Goal: Information Seeking & Learning: Find specific fact

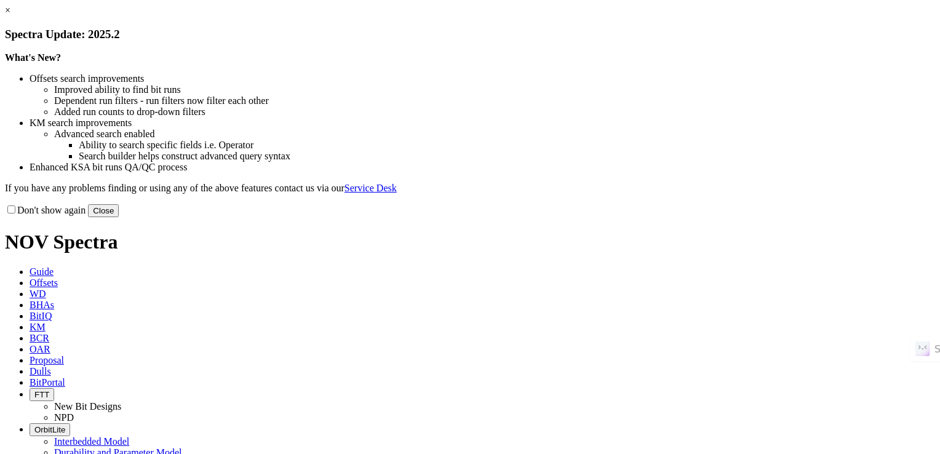
click at [119, 217] on button "Close" at bounding box center [103, 210] width 31 height 13
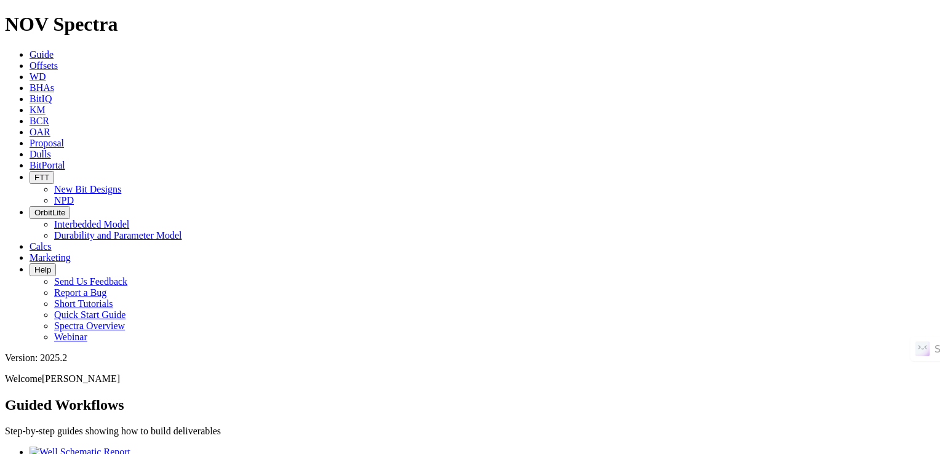
click at [30, 105] on icon at bounding box center [30, 110] width 0 height 10
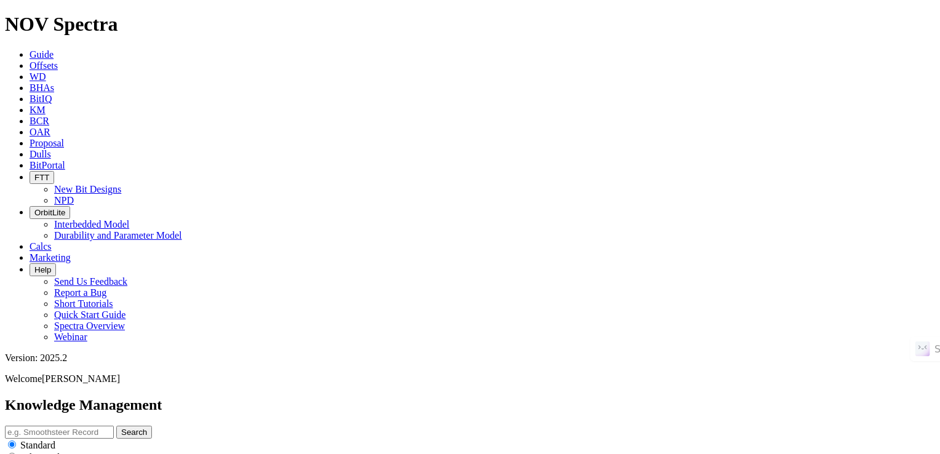
click at [114, 426] on input "text" at bounding box center [59, 432] width 109 height 13
click at [506, 426] on div "Search Standard Advanced" at bounding box center [470, 450] width 930 height 49
click at [114, 426] on input "text" at bounding box center [59, 432] width 109 height 13
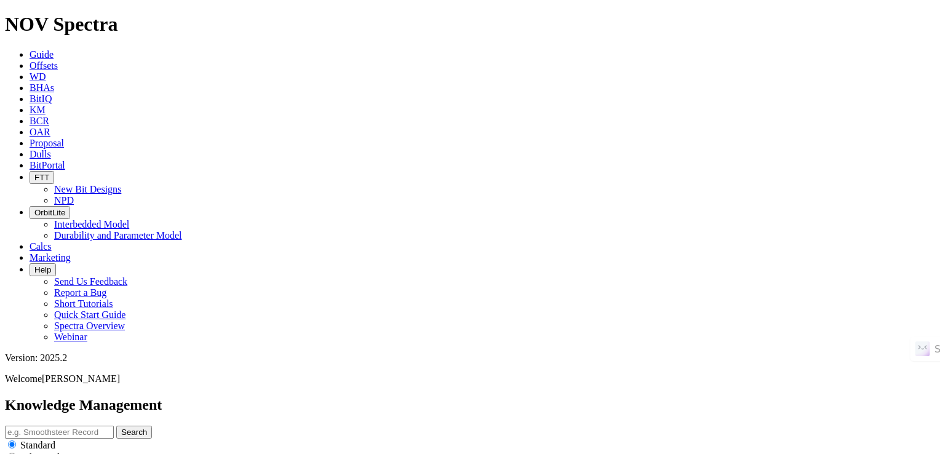
click at [114, 426] on input "text" at bounding box center [59, 432] width 109 height 13
paste input "A308694"
type input "A308694"
click at [152, 426] on button "Search" at bounding box center [134, 432] width 36 height 13
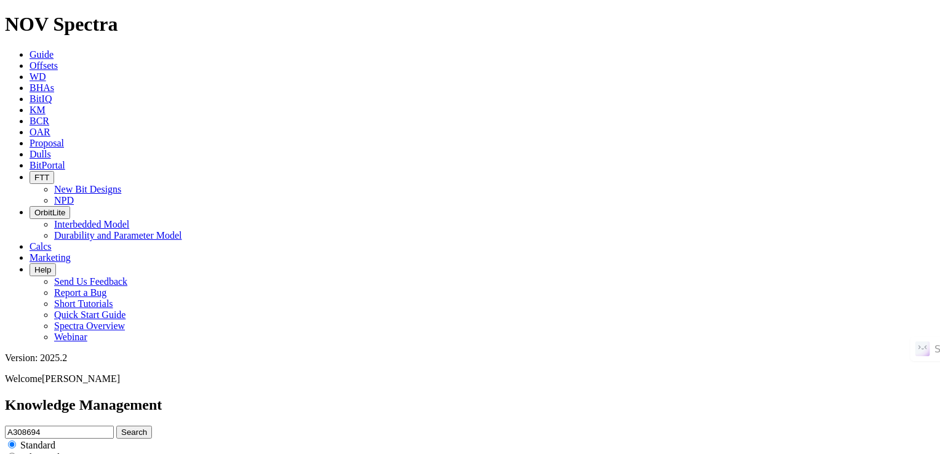
click at [114, 426] on input "A308694" at bounding box center [59, 432] width 109 height 13
paste input "29625"
type input "A296254"
click at [116, 426] on button "Search" at bounding box center [134, 432] width 36 height 13
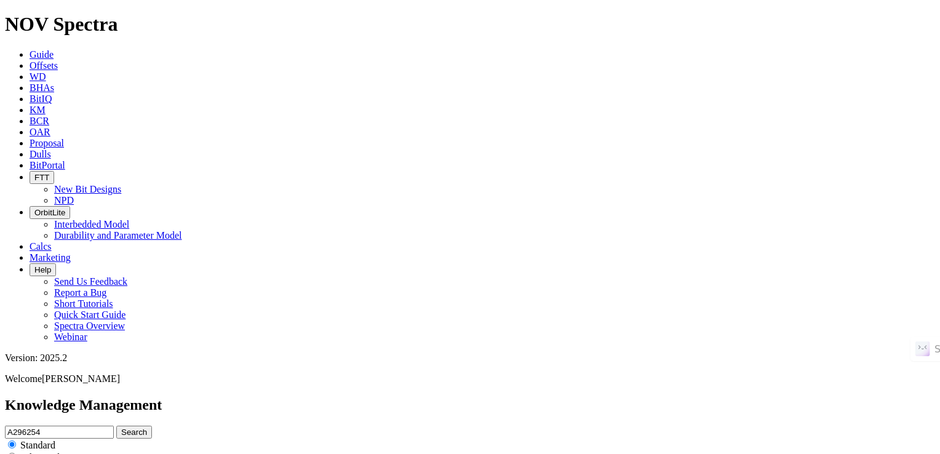
click at [152, 426] on button "Search" at bounding box center [134, 432] width 36 height 13
click at [114, 426] on input "A296254" at bounding box center [59, 432] width 109 height 13
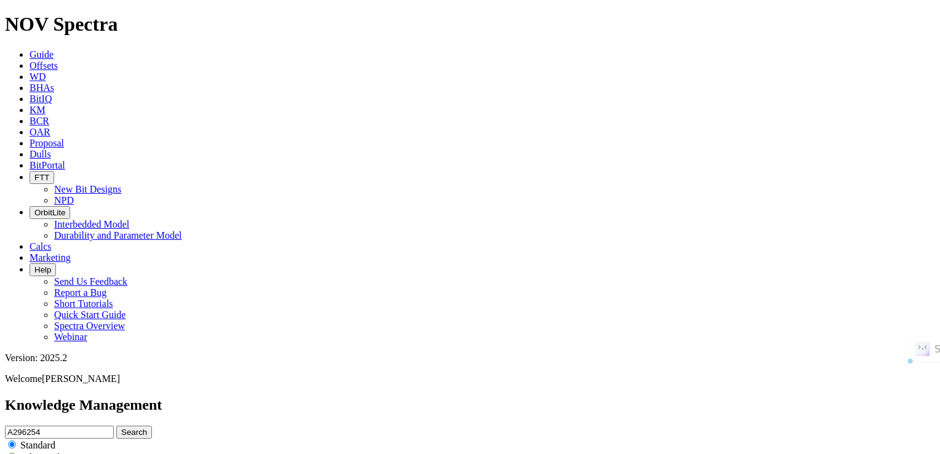
paste input "60612"
type input "A260612"
click at [116, 426] on button "Search" at bounding box center [134, 432] width 36 height 13
click at [121, 428] on icon "submit" at bounding box center [121, 432] width 0 height 9
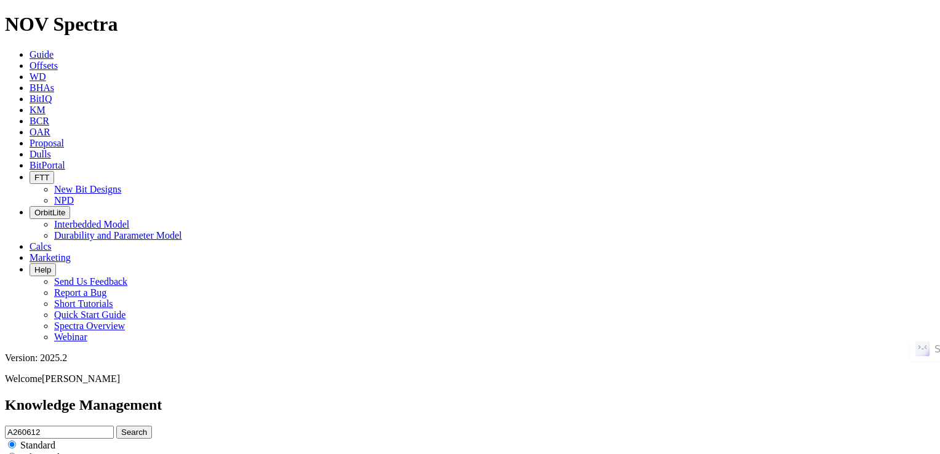
click at [114, 426] on input "A260612" at bounding box center [59, 432] width 109 height 13
paste input "89536"
type input "A289536"
click at [116, 426] on button "Search" at bounding box center [134, 432] width 36 height 13
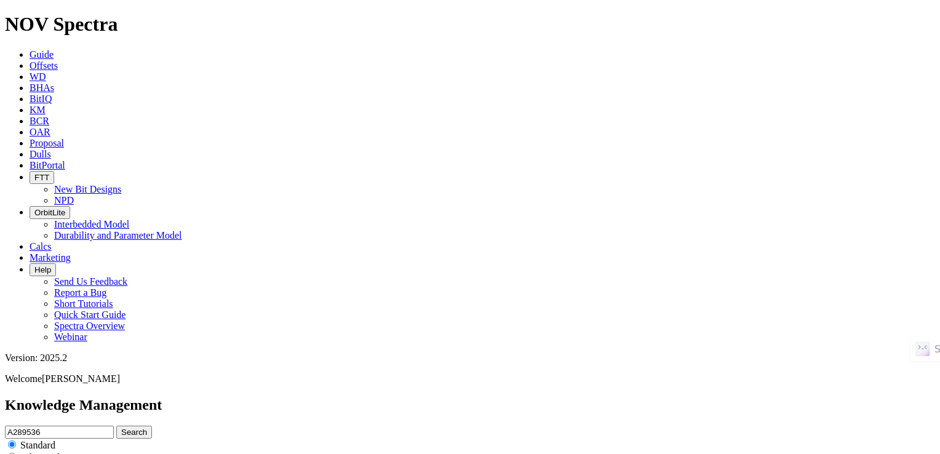
click at [114, 426] on input "A289536" at bounding box center [59, 432] width 109 height 13
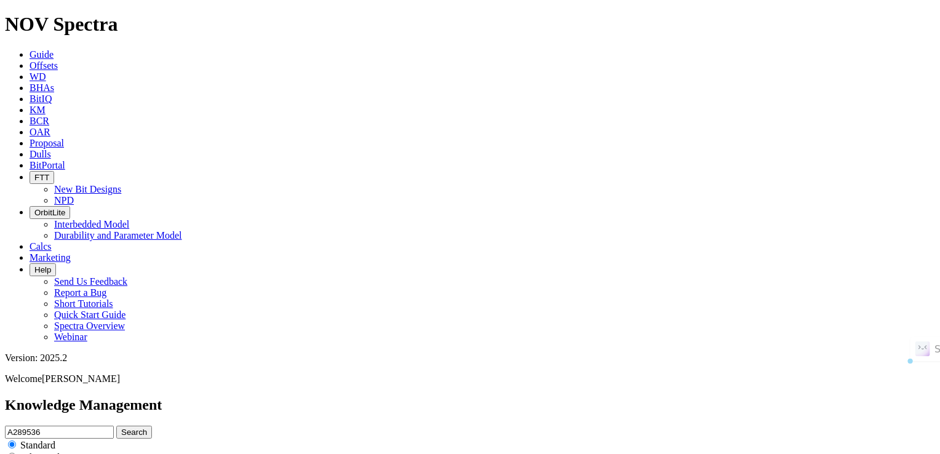
paste input "1000"
type input "A281000"
click at [116, 426] on button "Search" at bounding box center [134, 432] width 36 height 13
click at [0, 0] on div at bounding box center [0, 0] width 0 height 0
click at [152, 426] on button "Search" at bounding box center [134, 432] width 36 height 13
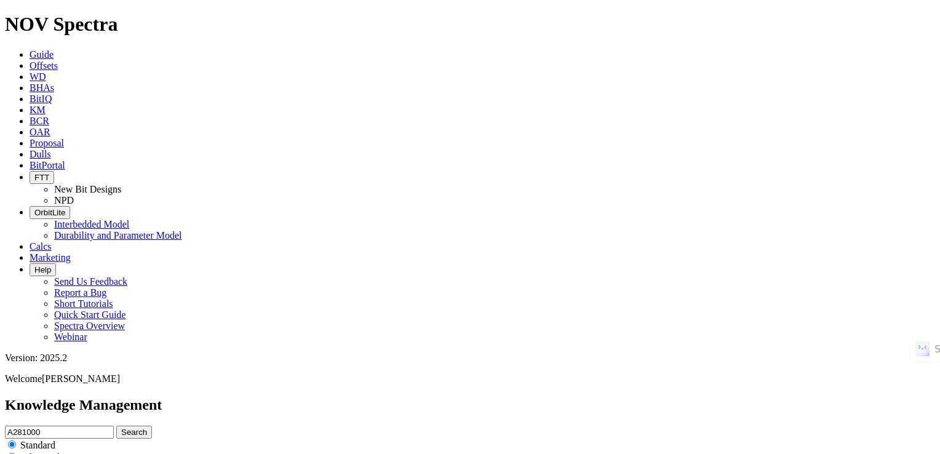
click at [114, 426] on input "A281000" at bounding box center [59, 432] width 109 height 13
paste input "304676"
type input "A304676"
click at [116, 426] on button "Search" at bounding box center [134, 432] width 36 height 13
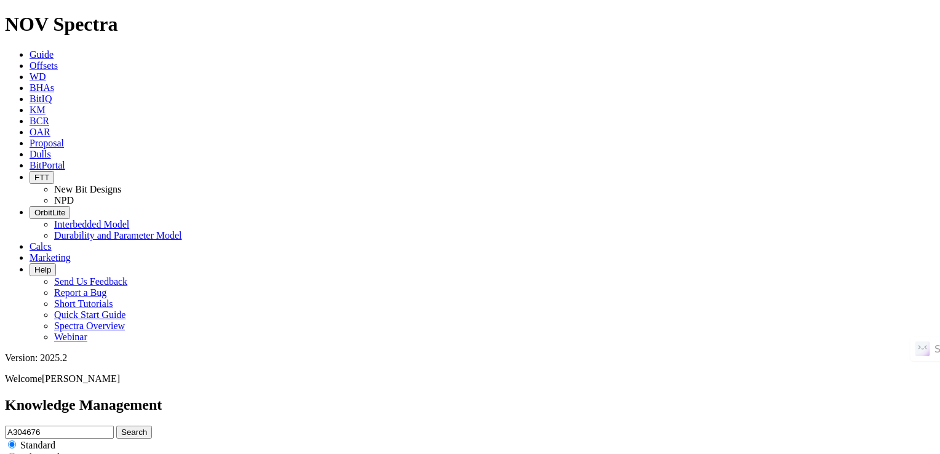
click at [114, 426] on input "A304676" at bounding box center [59, 432] width 109 height 13
paste input "A262002"
type input "A"
paste input "A262002"
type input "A262002"
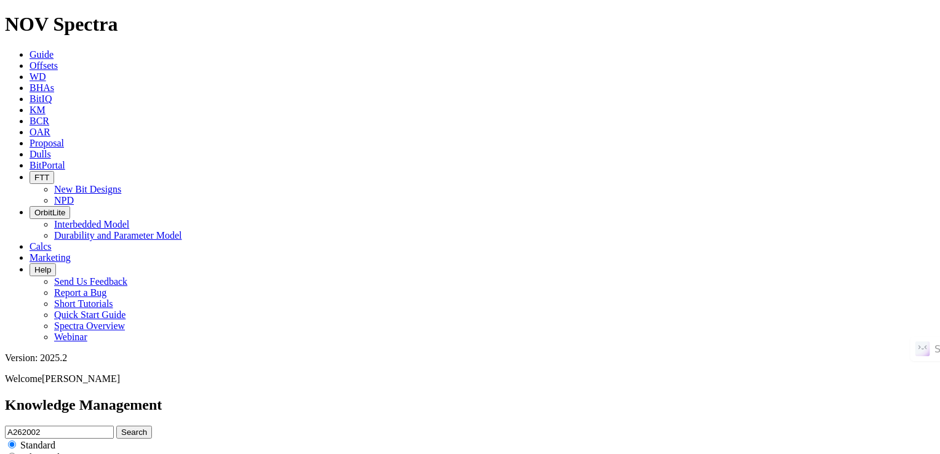
click at [116, 426] on button "Search" at bounding box center [134, 432] width 36 height 13
click at [114, 426] on input "A262002" at bounding box center [59, 432] width 109 height 13
paste input "99723"
type input "A299723"
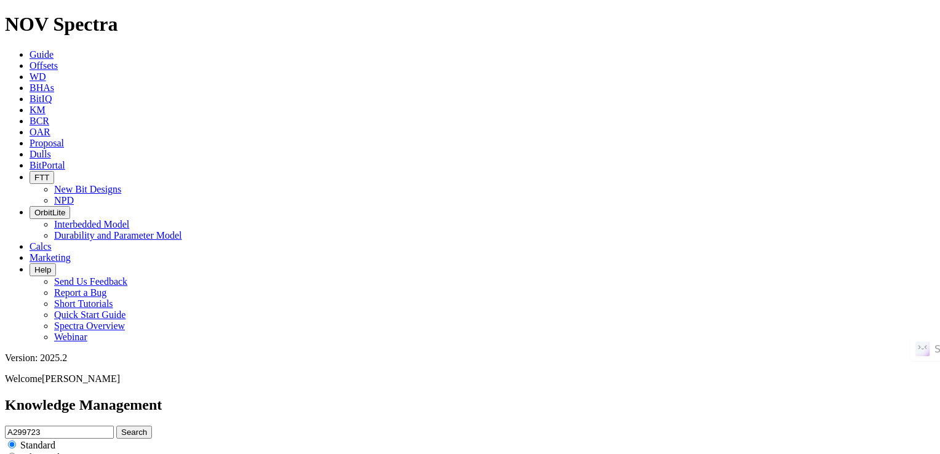
click at [116, 426] on button "Search" at bounding box center [134, 432] width 36 height 13
click at [152, 426] on button "Search" at bounding box center [134, 432] width 36 height 13
click at [640, 426] on div "A299723 Search Standard Advanced" at bounding box center [470, 450] width 930 height 49
click at [152, 426] on button "Search" at bounding box center [134, 432] width 36 height 13
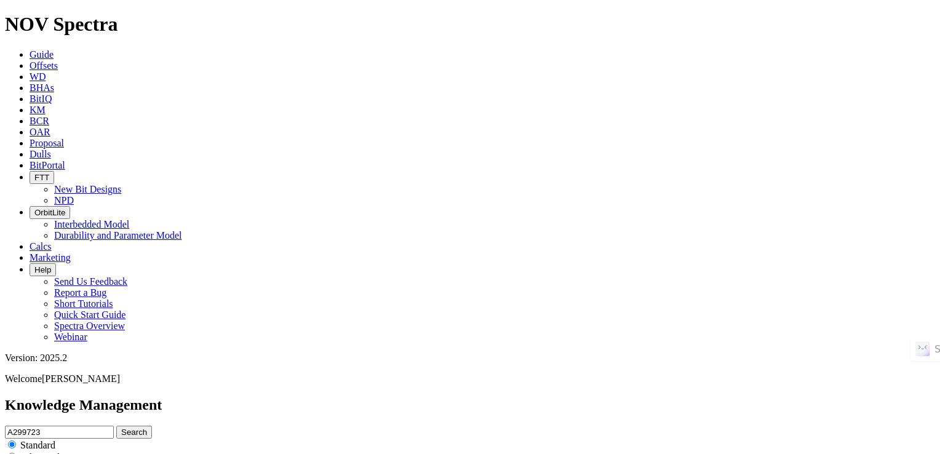
click at [114, 426] on input "A299723" at bounding box center [59, 432] width 109 height 13
click at [152, 426] on button "Search" at bounding box center [134, 432] width 36 height 13
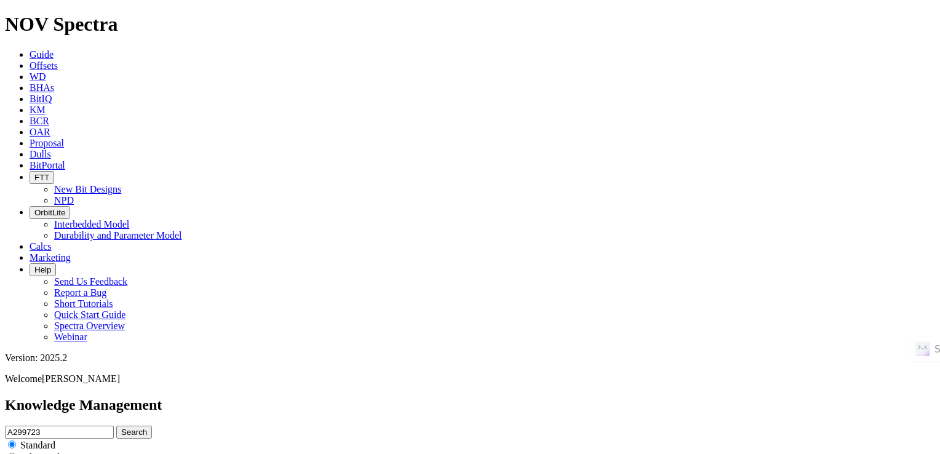
click at [152, 426] on button "Search" at bounding box center [134, 432] width 36 height 13
